Goal: Transaction & Acquisition: Purchase product/service

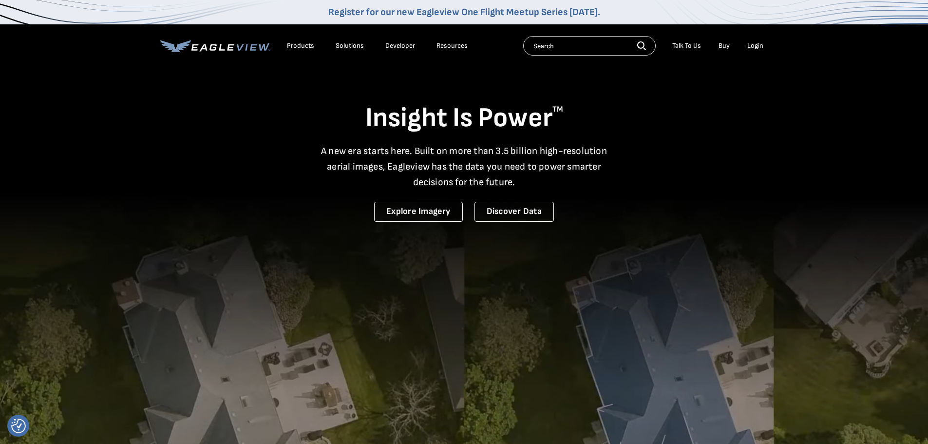
click at [756, 42] on div "Login" at bounding box center [756, 45] width 16 height 9
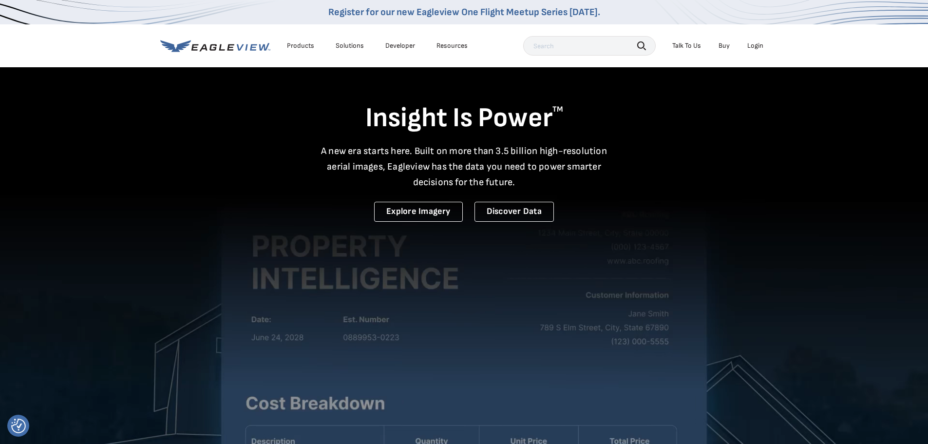
click at [754, 48] on div "Login" at bounding box center [756, 45] width 16 height 9
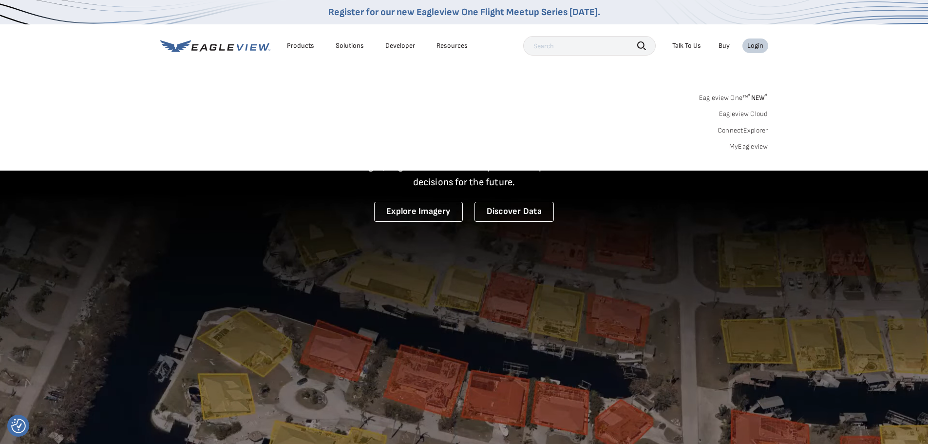
click at [749, 148] on link "MyEagleview" at bounding box center [748, 146] width 39 height 9
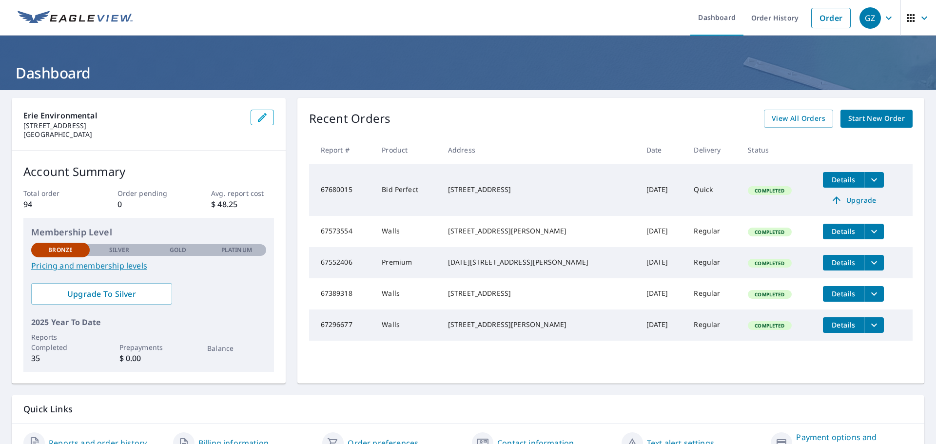
click at [873, 122] on span "Start New Order" at bounding box center [876, 119] width 57 height 12
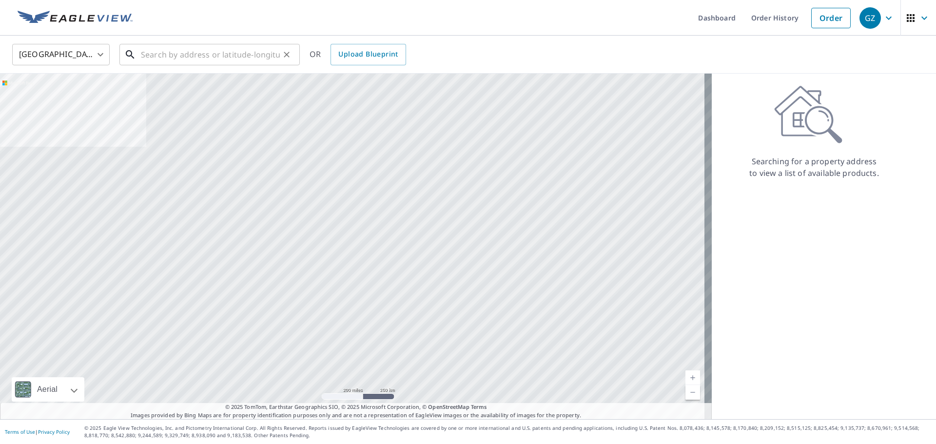
click at [182, 56] on input "text" at bounding box center [210, 54] width 139 height 27
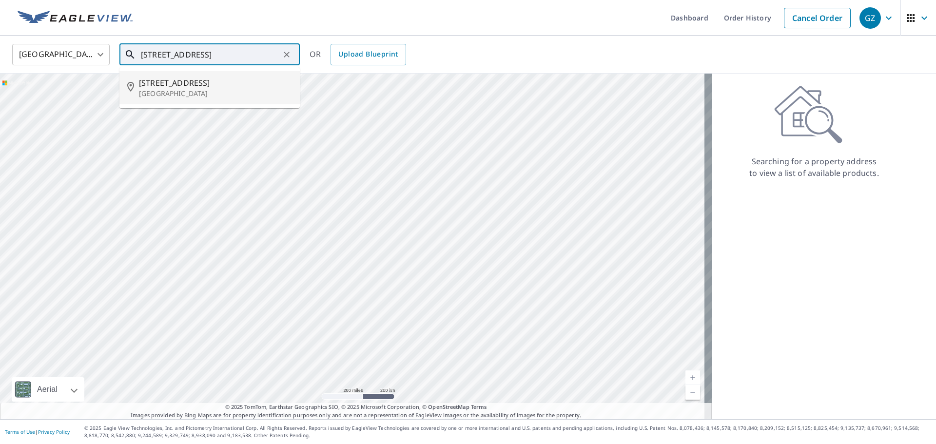
click at [197, 97] on p "[GEOGRAPHIC_DATA]" at bounding box center [215, 94] width 153 height 10
type input "[STREET_ADDRESS]"
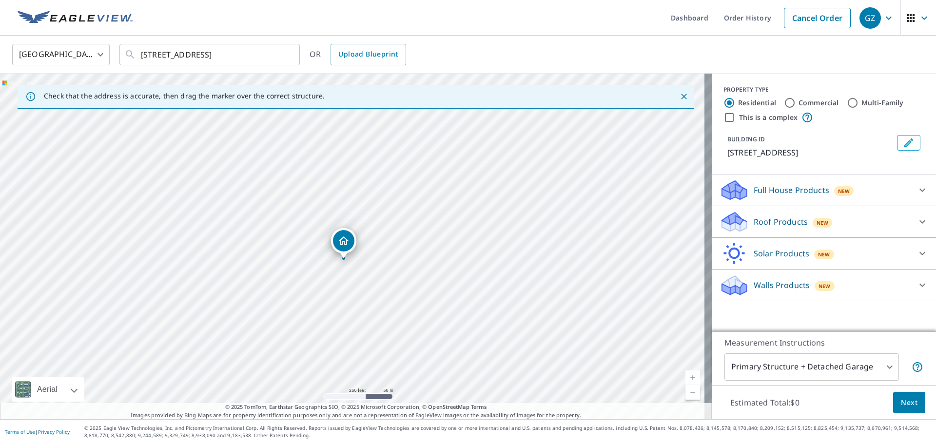
click at [348, 247] on div "Dropped pin, building 1, Residential property, 263 E 2nd St Mansfield, OH 44902" at bounding box center [343, 240] width 21 height 21
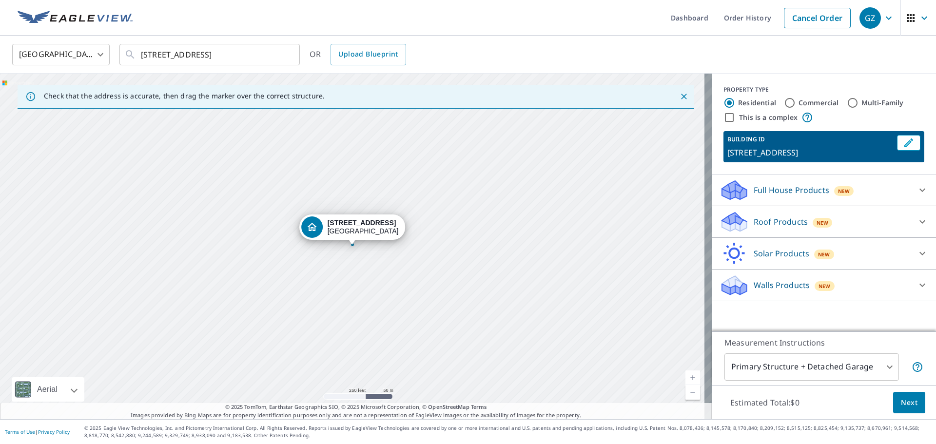
click at [348, 247] on div "[STREET_ADDRESS]" at bounding box center [355, 246] width 711 height 345
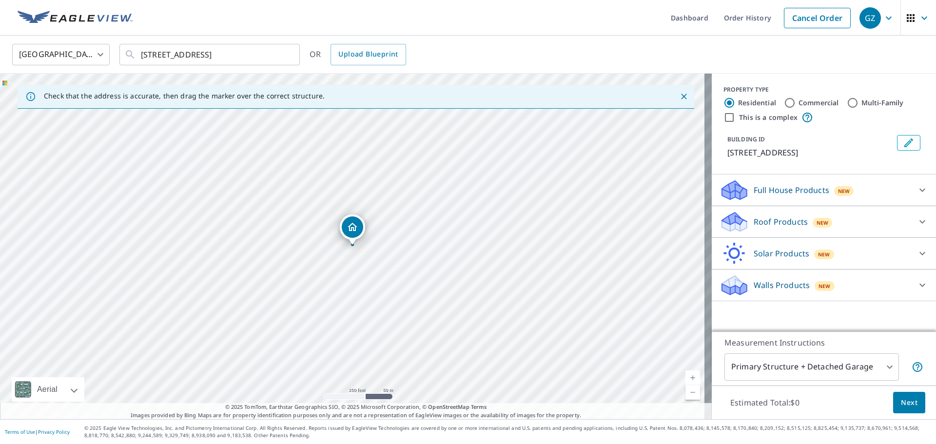
click at [346, 231] on icon "Dropped pin, building 1, Residential property, 263 E 2nd St Mansfield, OH 44902" at bounding box center [352, 227] width 12 height 12
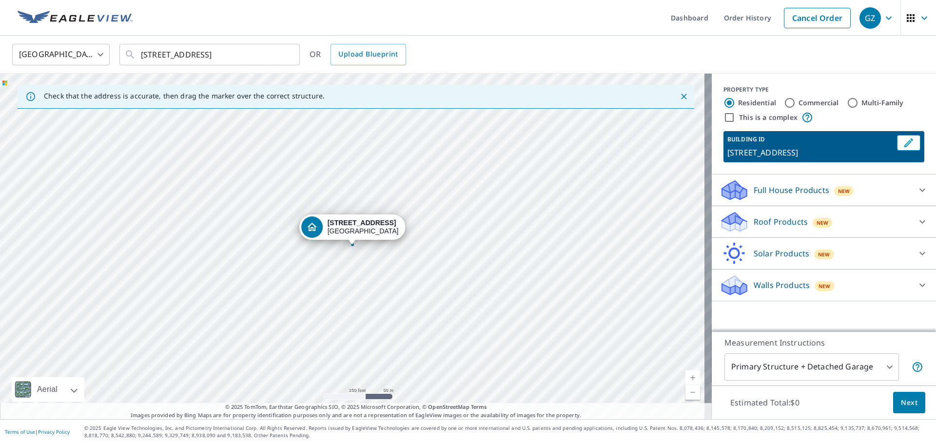
click at [893, 403] on button "Next" at bounding box center [909, 403] width 32 height 22
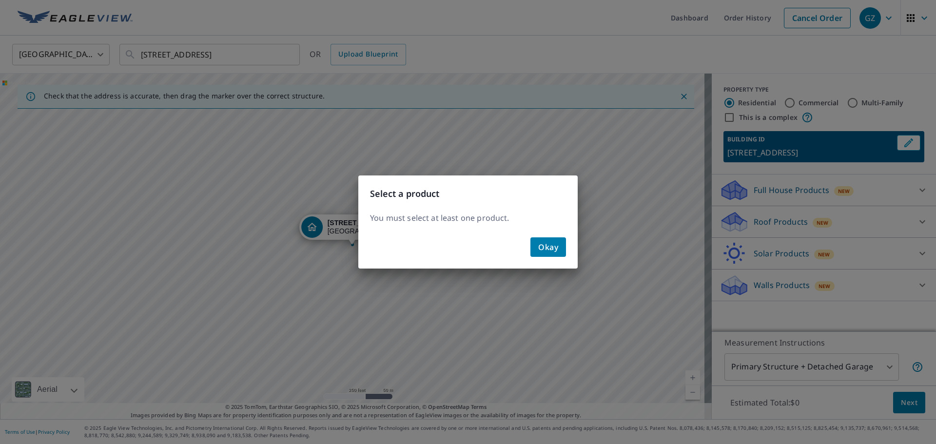
click at [551, 252] on span "Okay" at bounding box center [548, 247] width 20 height 14
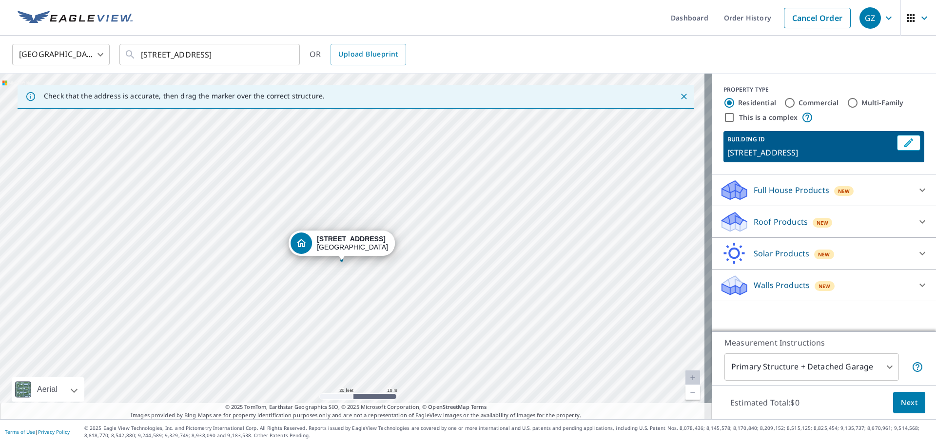
click at [788, 288] on p "Walls Products" at bounding box center [781, 285] width 56 height 12
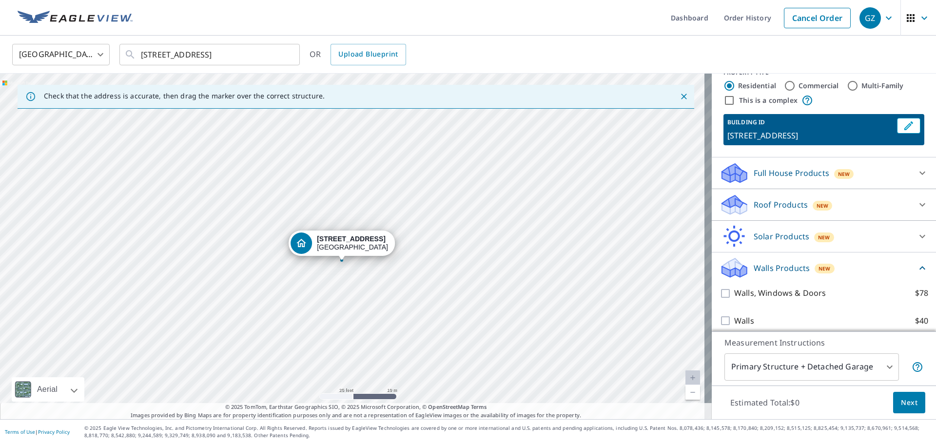
scroll to position [24, 0]
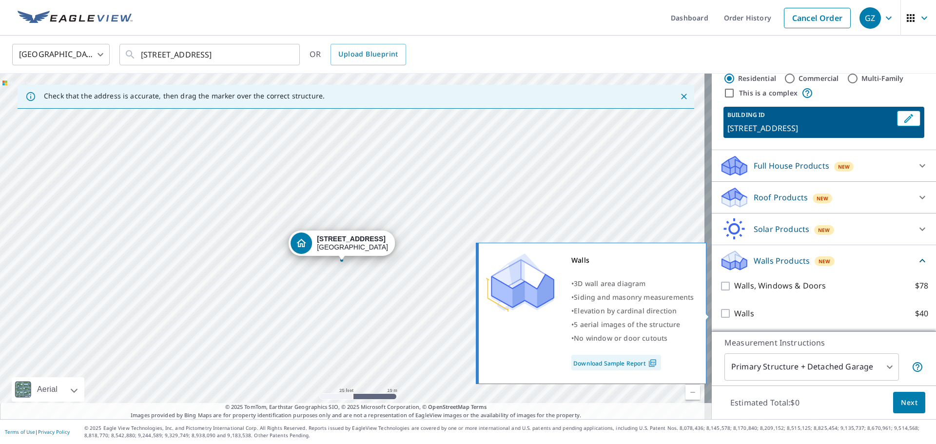
click at [720, 313] on input "Walls $40" at bounding box center [726, 313] width 15 height 12
checkbox input "true"
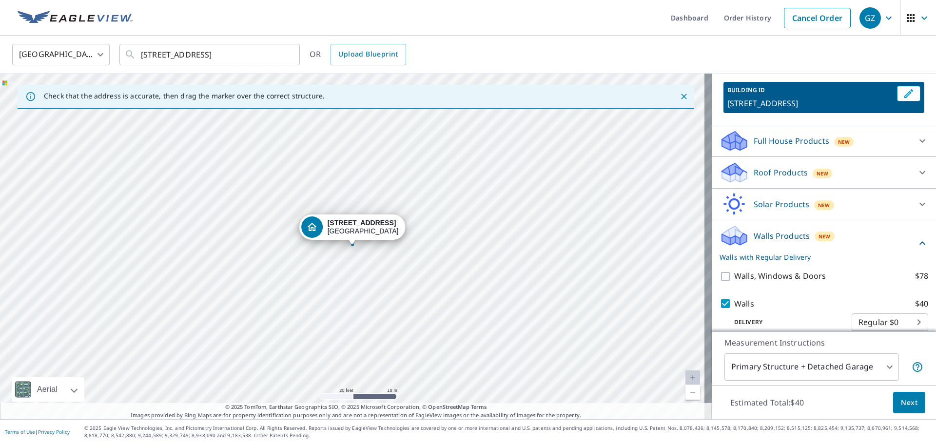
scroll to position [61, 0]
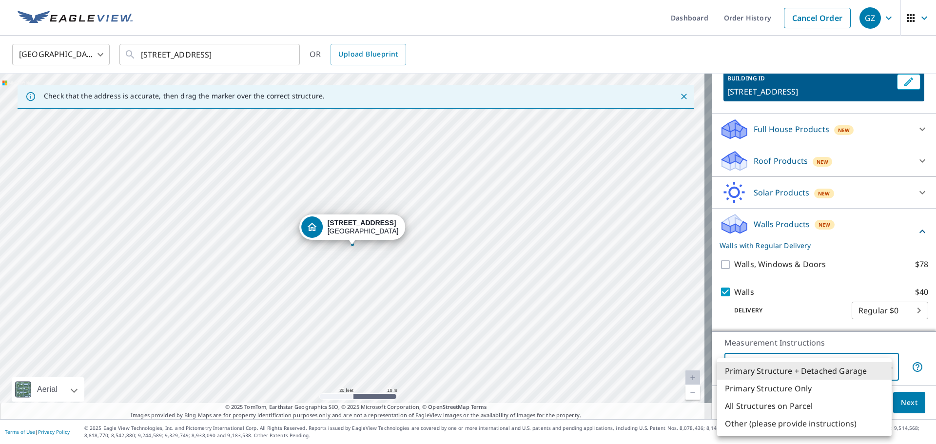
click at [882, 365] on body "GZ GZ Dashboard Order History Cancel Order GZ [GEOGRAPHIC_DATA] [GEOGRAPHIC_DAT…" at bounding box center [468, 222] width 936 height 444
click at [796, 384] on li "Primary Structure Only" at bounding box center [804, 389] width 174 height 18
type input "2"
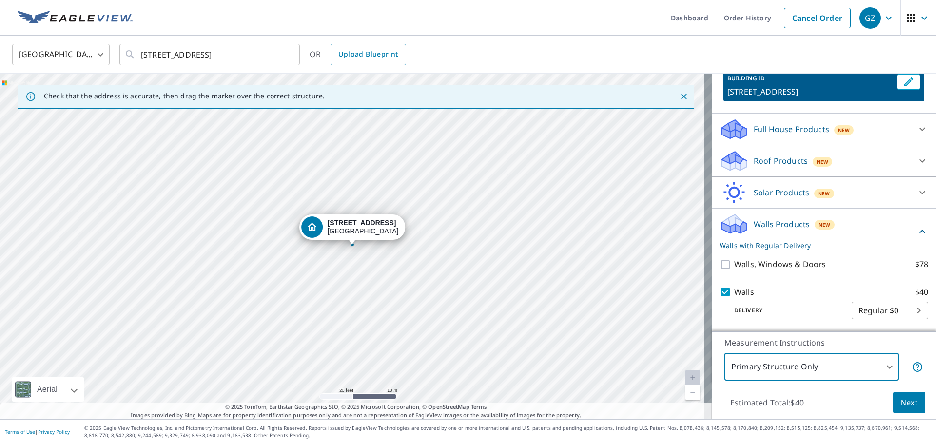
click at [893, 404] on button "Next" at bounding box center [909, 403] width 32 height 22
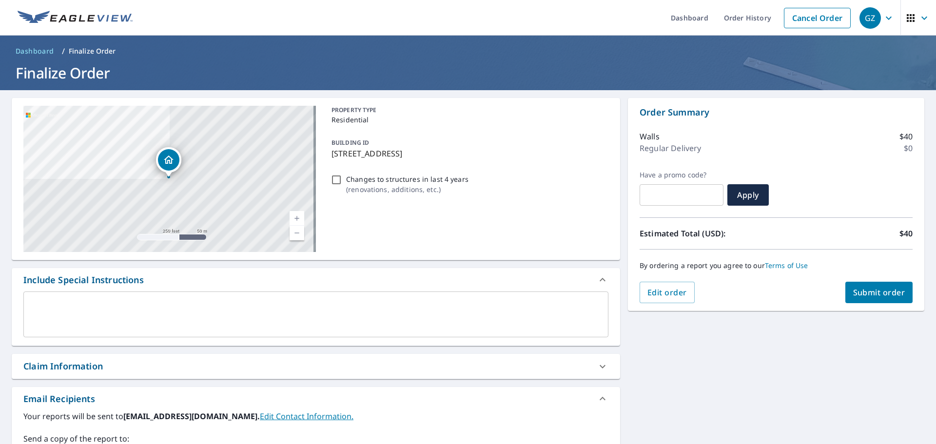
click at [333, 181] on input "Changes to structures in last 4 years ( renovations, additions, etc. )" at bounding box center [336, 180] width 12 height 12
click at [334, 180] on input "Changes to structures in last 4 years ( renovations, additions, etc. )" at bounding box center [336, 180] width 12 height 12
click at [336, 181] on input "Changes to structures in last 4 years ( renovations, additions, etc. )" at bounding box center [336, 180] width 12 height 12
checkbox input "true"
click at [853, 294] on span "Submit order" at bounding box center [879, 292] width 52 height 11
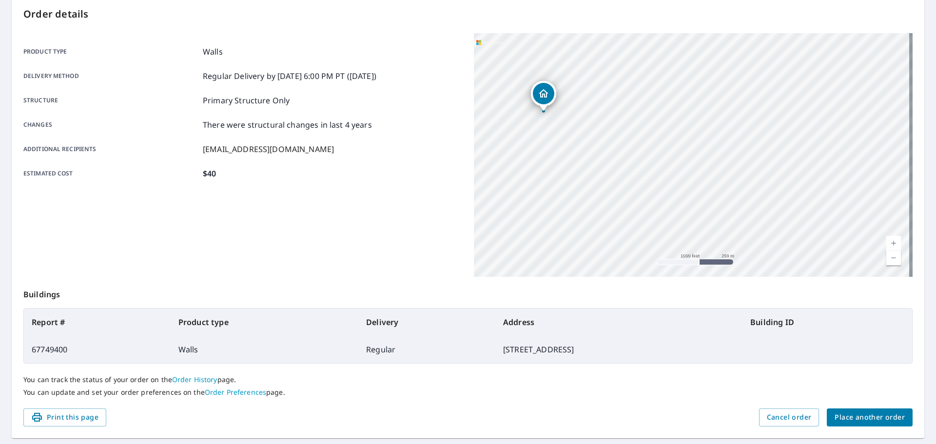
scroll to position [130, 0]
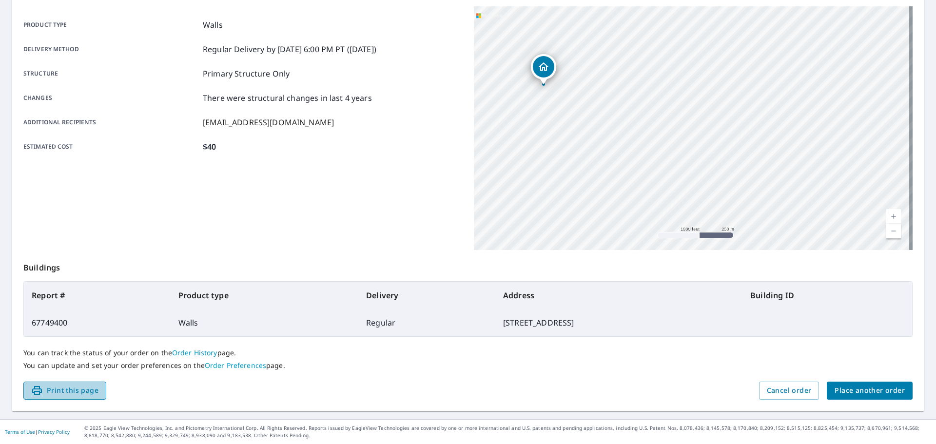
click at [81, 390] on span "Print this page" at bounding box center [64, 390] width 67 height 12
